Goal: Navigation & Orientation: Find specific page/section

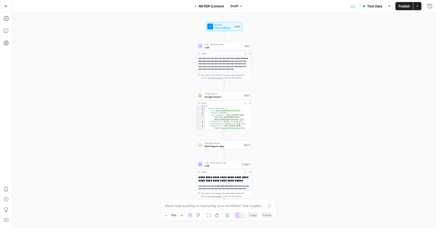
click at [419, 6] on icon "button" at bounding box center [417, 6] width 3 height 3
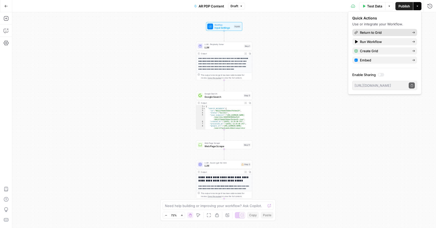
click at [382, 32] on span "Return to Grid" at bounding box center [384, 32] width 48 height 5
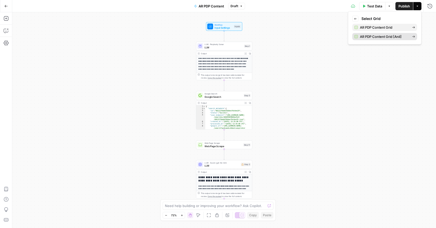
click at [378, 37] on span "AR PDP Content Grid [Anil]" at bounding box center [384, 36] width 48 height 5
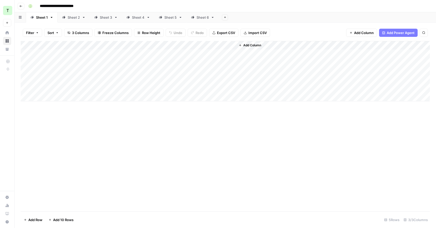
click at [73, 16] on div "Sheet 2" at bounding box center [74, 17] width 12 height 5
click at [101, 19] on div "Sheet 3" at bounding box center [106, 17] width 12 height 5
click at [64, 19] on icon at bounding box center [64, 18] width 4 height 4
click at [21, 6] on icon "button" at bounding box center [20, 6] width 3 height 3
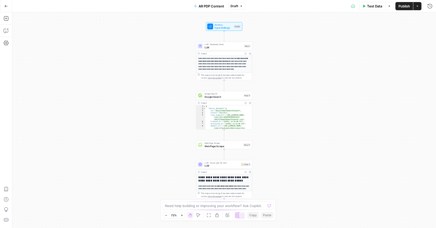
click at [418, 10] on div "Test Data Options Publish Actions Run History" at bounding box center [340, 6] width 191 height 12
click at [419, 9] on button "Actions" at bounding box center [417, 6] width 8 height 8
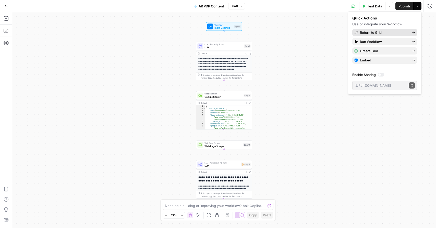
click at [380, 33] on span "Return to Grid" at bounding box center [384, 32] width 48 height 5
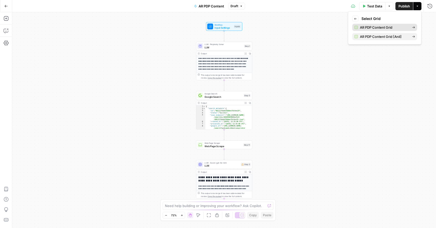
click at [381, 26] on span "AR PDP Content Grid" at bounding box center [384, 27] width 48 height 5
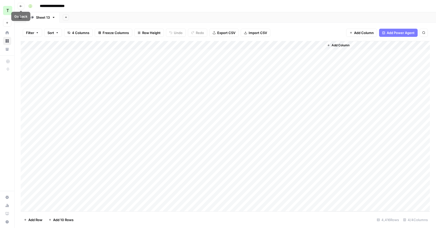
click at [22, 7] on icon "button" at bounding box center [20, 6] width 3 height 3
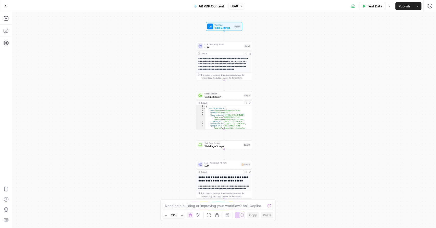
click at [418, 6] on icon "button" at bounding box center [417, 6] width 3 height 3
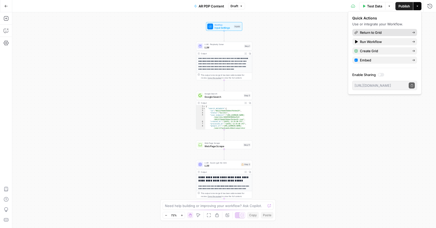
click at [387, 34] on span "Return to Grid" at bounding box center [384, 32] width 48 height 5
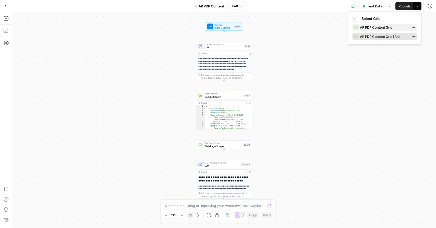
click at [378, 38] on span "AR PDP Content Grid [Anil]" at bounding box center [384, 36] width 48 height 5
